Goal: Task Accomplishment & Management: Manage account settings

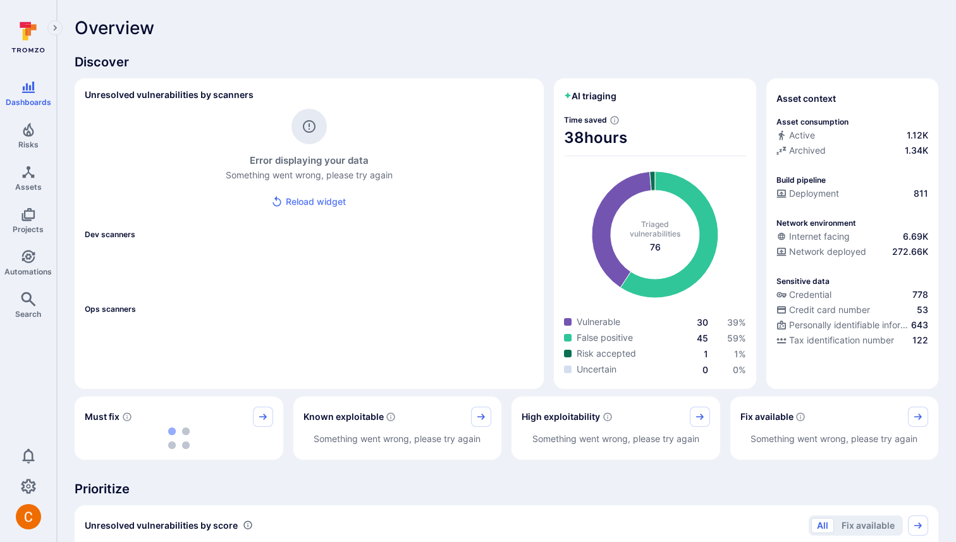
click at [492, 37] on div "Overview" at bounding box center [507, 28] width 864 height 20
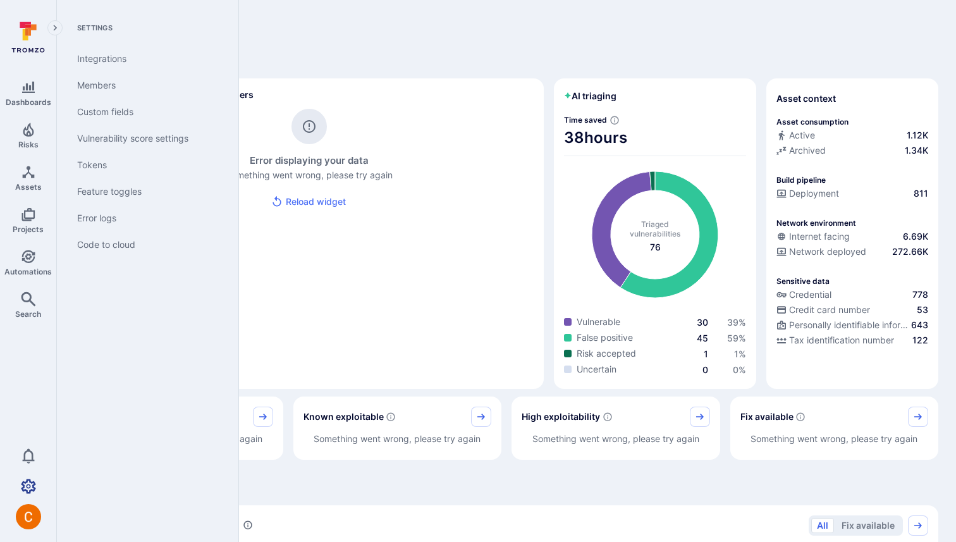
click at [26, 491] on icon "Settings" at bounding box center [28, 486] width 15 height 15
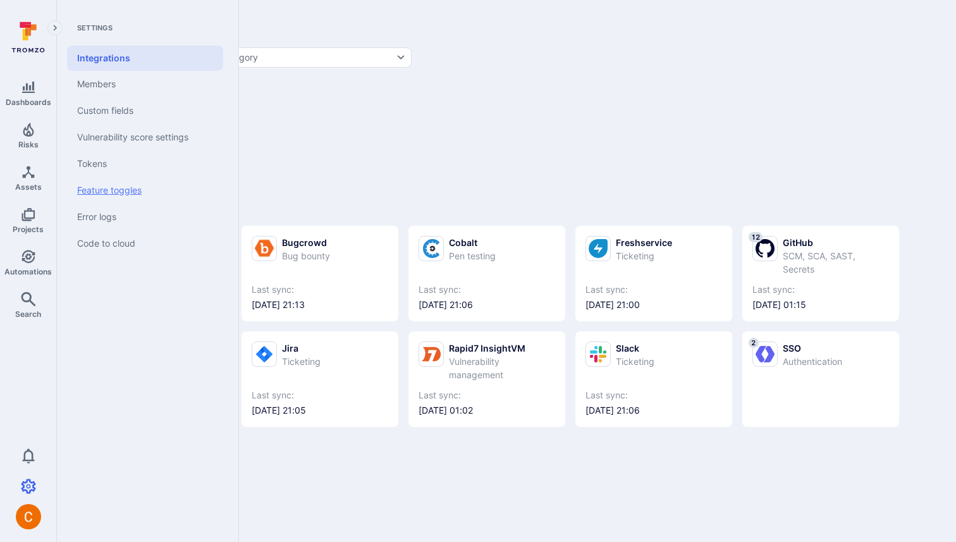
click at [121, 184] on link "Feature toggles" at bounding box center [145, 190] width 156 height 27
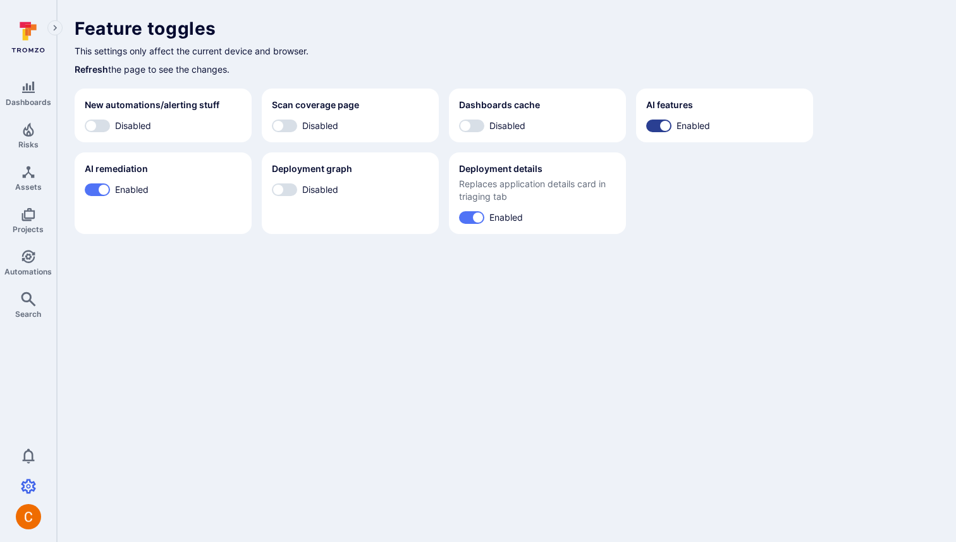
click at [536, 123] on input "Enabled" at bounding box center [665, 126] width 38 height 13
checkbox input "false"
click at [475, 213] on input "Enabled" at bounding box center [478, 217] width 38 height 13
checkbox input "false"
click at [91, 199] on section "AI remediation Enabled" at bounding box center [163, 193] width 177 height 82
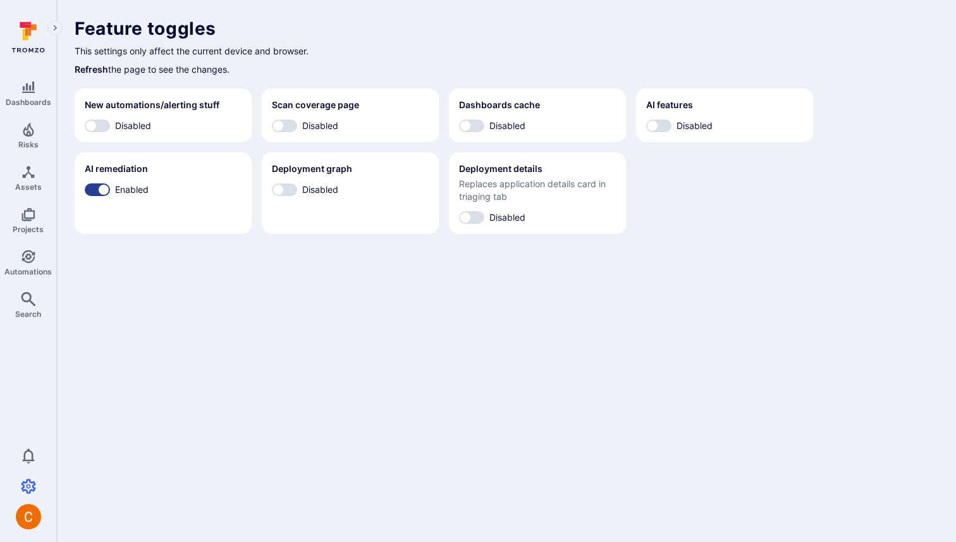
click at [96, 188] on input "Enabled" at bounding box center [104, 189] width 38 height 13
checkbox input "false"
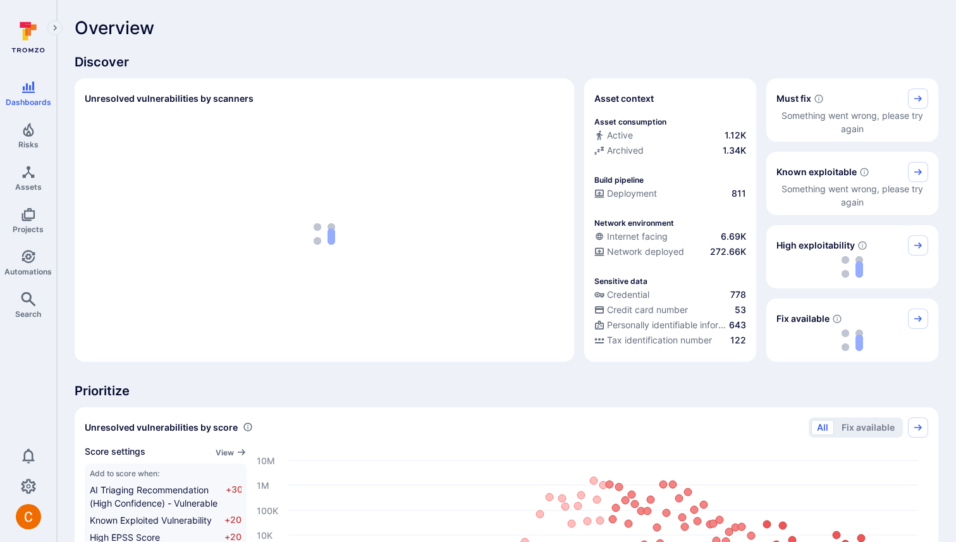
click at [23, 36] on icon at bounding box center [26, 34] width 6 height 11
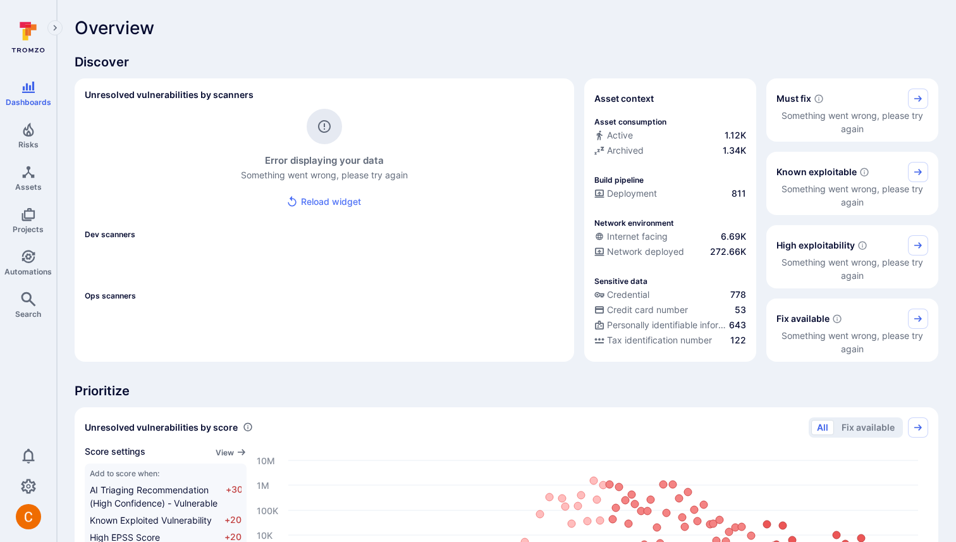
click at [56, 28] on icon "Expand navigation menu" at bounding box center [56, 28] width 4 height 6
